Goal: Information Seeking & Learning: Learn about a topic

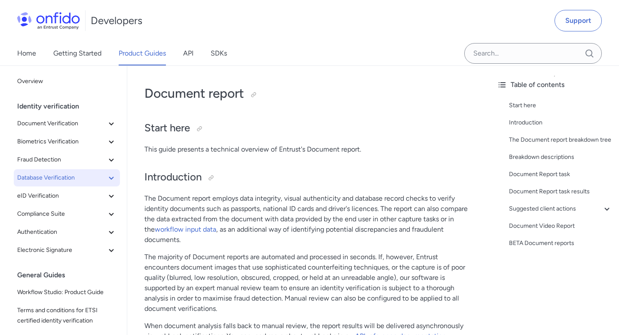
click at [112, 178] on icon at bounding box center [111, 177] width 5 height 3
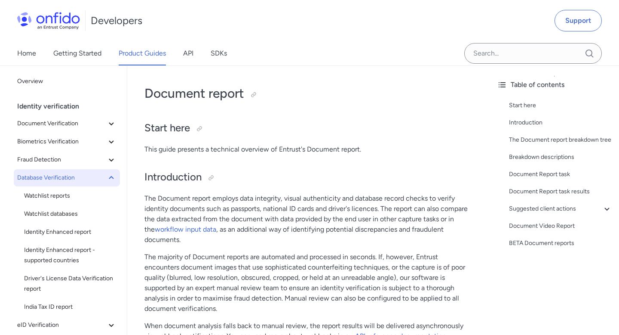
click at [112, 178] on icon at bounding box center [111, 177] width 10 height 10
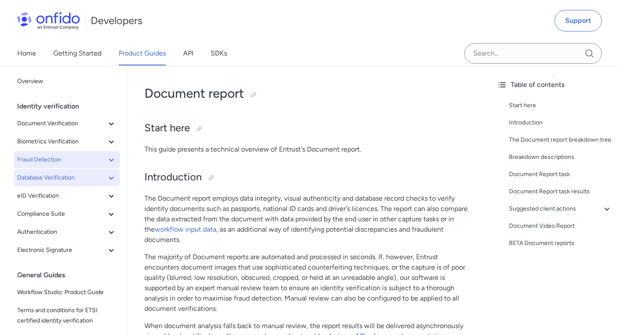
click at [114, 158] on icon at bounding box center [111, 159] width 10 height 10
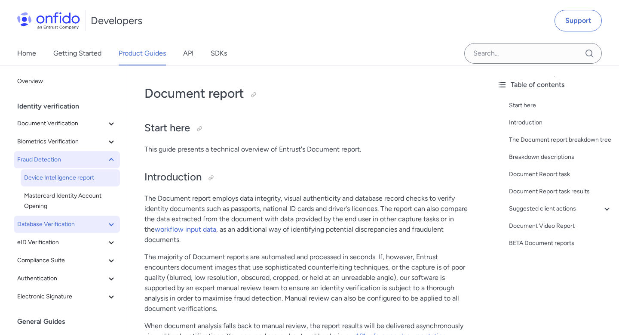
click at [75, 175] on span "Device Intelligence report" at bounding box center [70, 177] width 92 height 10
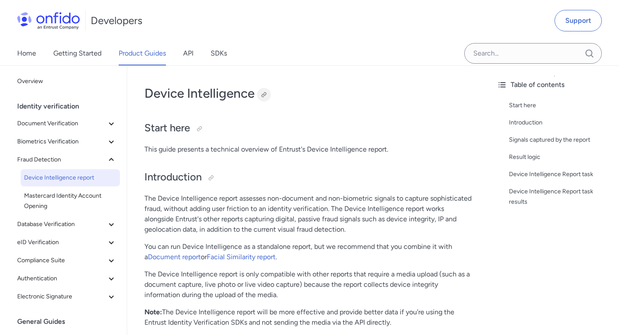
click at [267, 94] on div at bounding box center [264, 94] width 7 height 7
click at [115, 126] on icon at bounding box center [111, 123] width 10 height 10
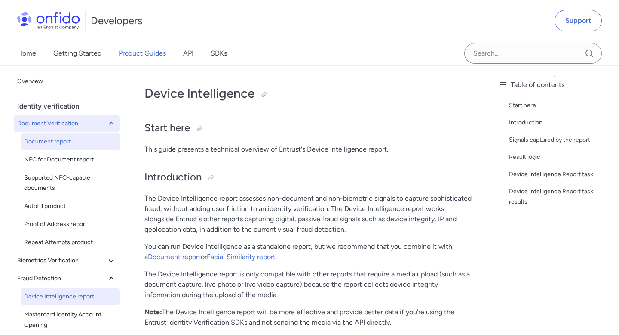
click at [97, 143] on span "Document report" at bounding box center [70, 141] width 92 height 10
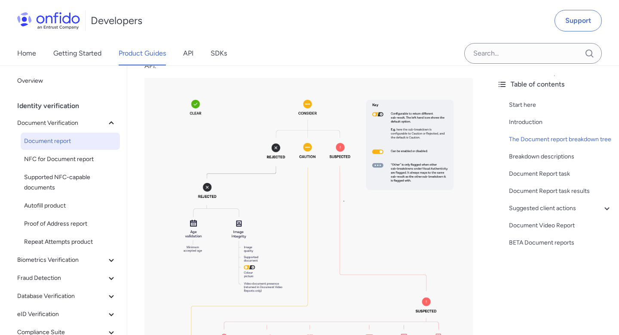
scroll to position [705, 0]
